Goal: Task Accomplishment & Management: Manage account settings

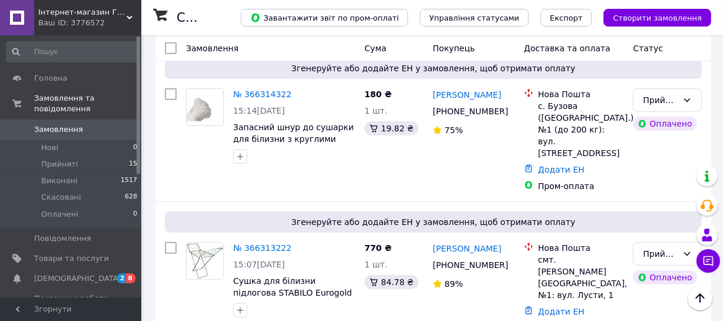
scroll to position [589, 0]
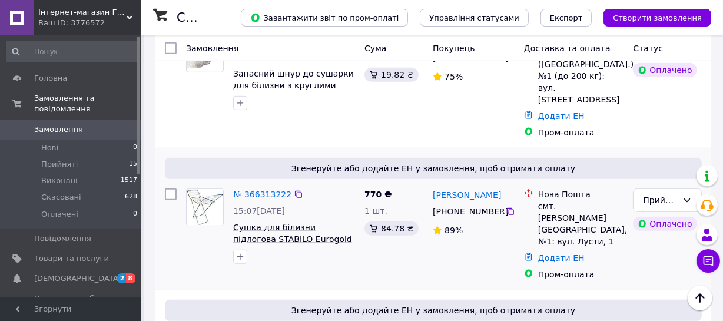
drag, startPoint x: 335, startPoint y: 150, endPoint x: 301, endPoint y: 147, distance: 33.7
click at [301, 221] on span "Сушка для білизни підлогова STABILO Eurogold 0503SE" at bounding box center [294, 233] width 122 height 24
copy span "0503SE"
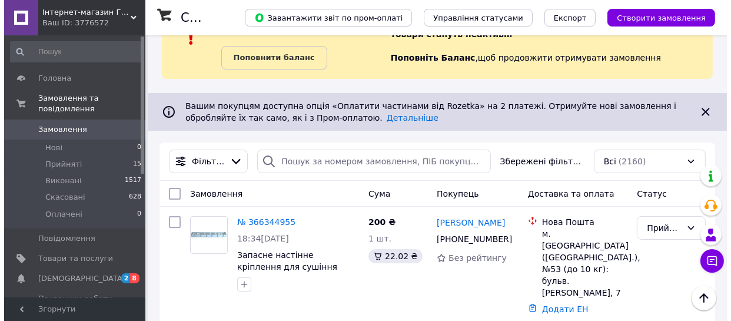
scroll to position [0, 0]
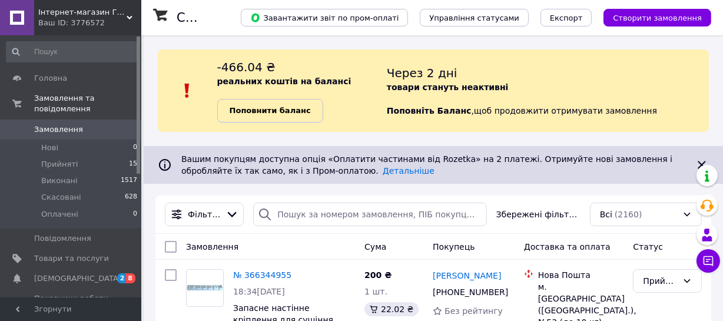
click at [291, 109] on b "Поповнити баланс" at bounding box center [270, 110] width 81 height 9
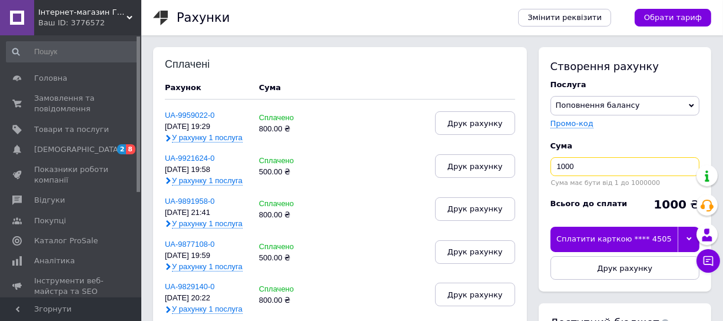
drag, startPoint x: 585, startPoint y: 164, endPoint x: 544, endPoint y: 164, distance: 40.6
click at [544, 164] on div "Створення рахунку Послуга Поповнення балансу Premium-дизайн Промо-код Cума 1000…" at bounding box center [625, 169] width 172 height 244
type input "800"
click at [601, 270] on span "Друк рахунку" at bounding box center [624, 268] width 55 height 9
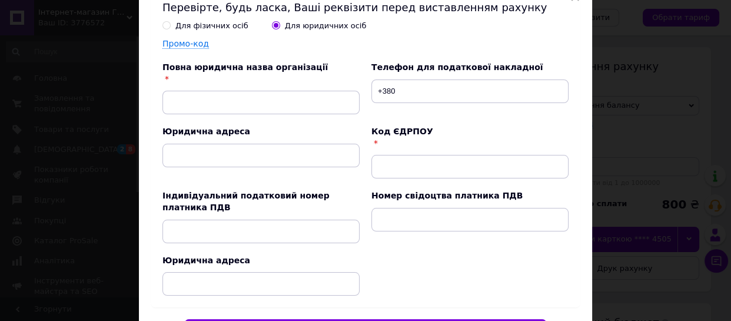
click at [217, 19] on div "Для фізичних осіб Для юридичних осіб" at bounding box center [365, 23] width 406 height 16
click at [216, 26] on div "Для фізичних осіб" at bounding box center [211, 26] width 73 height 11
click at [170, 26] on input "Для фізичних осіб" at bounding box center [166, 25] width 8 height 8
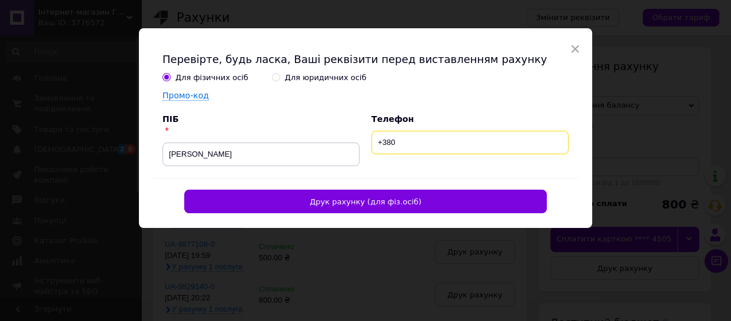
click at [409, 145] on input "+380" at bounding box center [469, 143] width 197 height 24
type input "+380982717000"
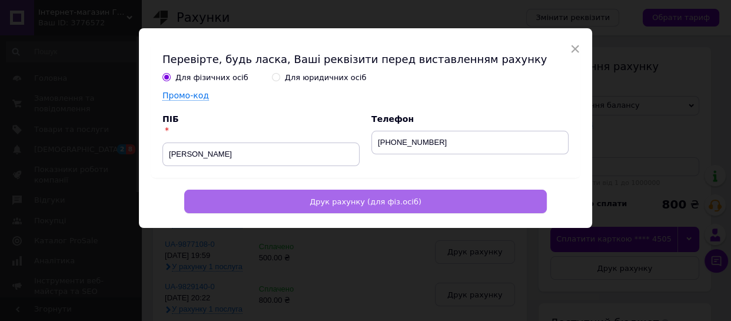
click at [359, 209] on button "Друк рахунку (для фіз.осіб)" at bounding box center [365, 202] width 363 height 24
